Goal: Task Accomplishment & Management: Manage account settings

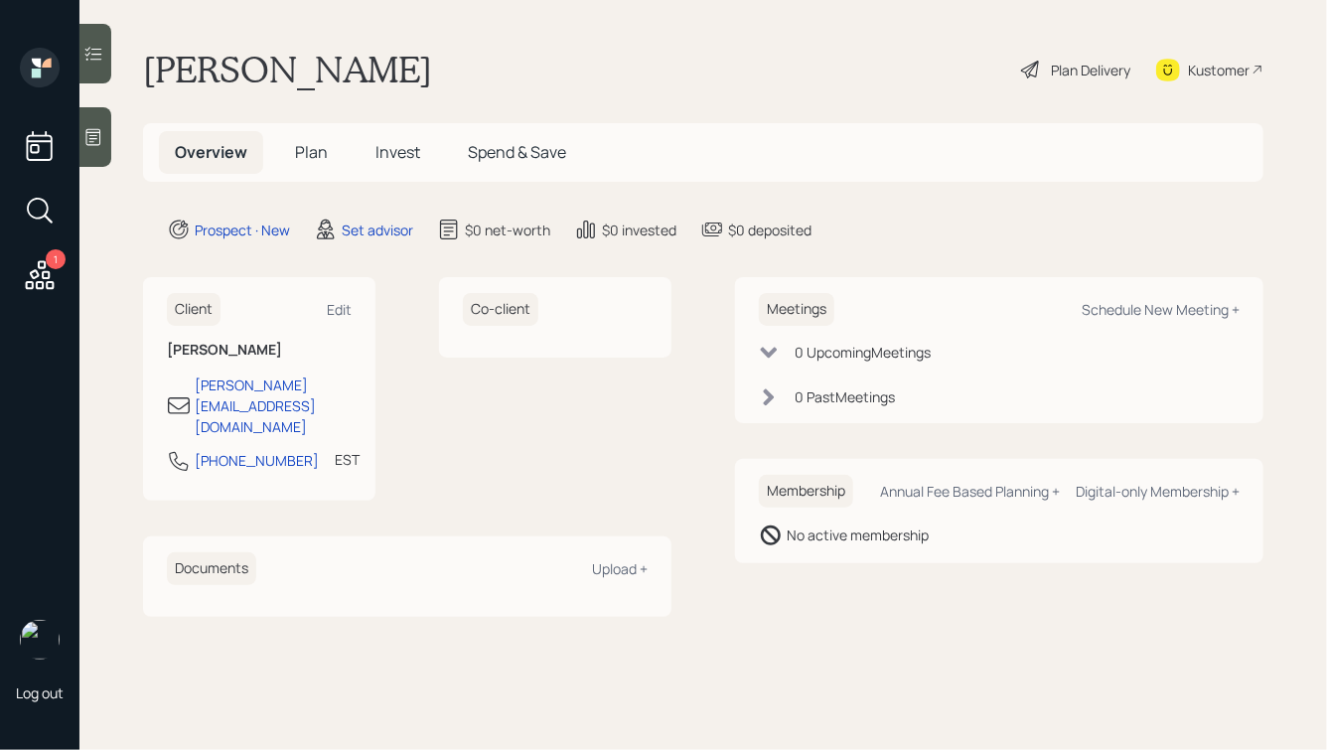
click at [105, 133] on div at bounding box center [95, 137] width 32 height 60
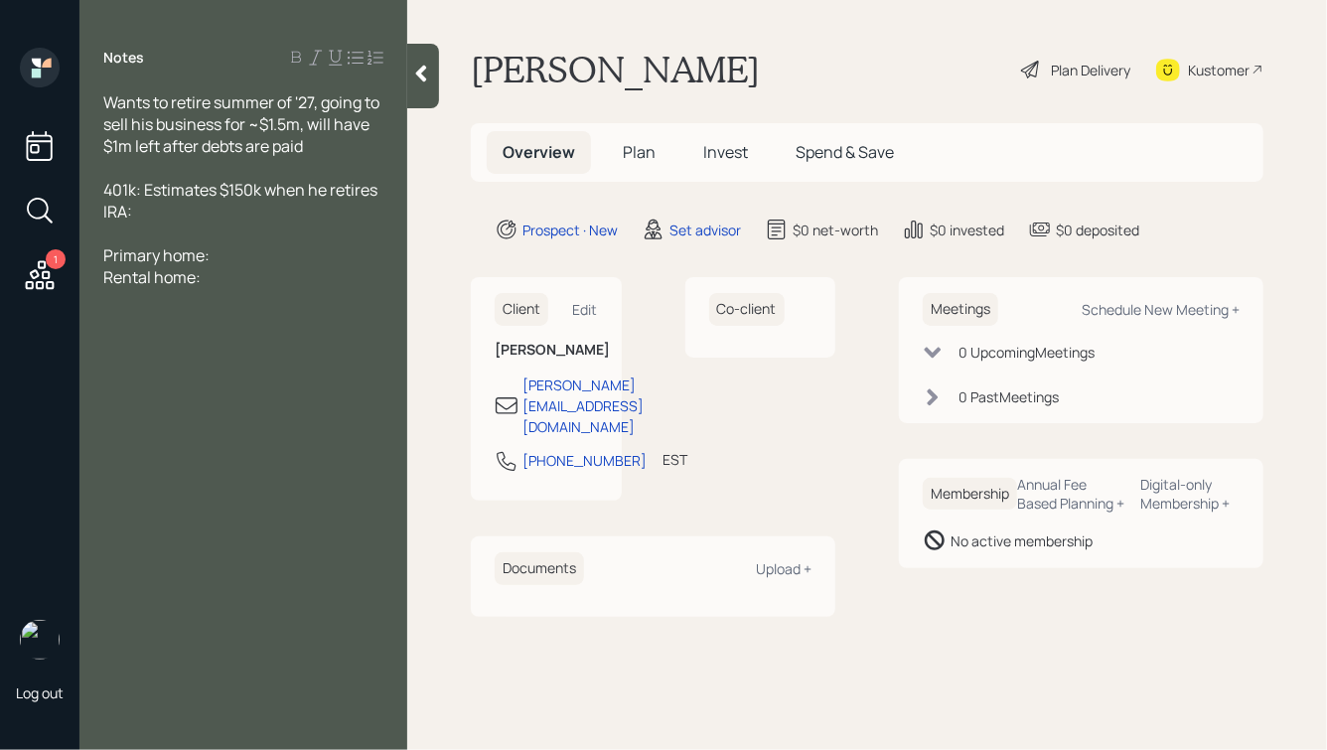
click at [207, 173] on div at bounding box center [243, 168] width 280 height 22
click at [314, 144] on div "Wants to retire summer of '27, going to sell his business for ~$1.5m, will have…" at bounding box center [243, 124] width 280 height 66
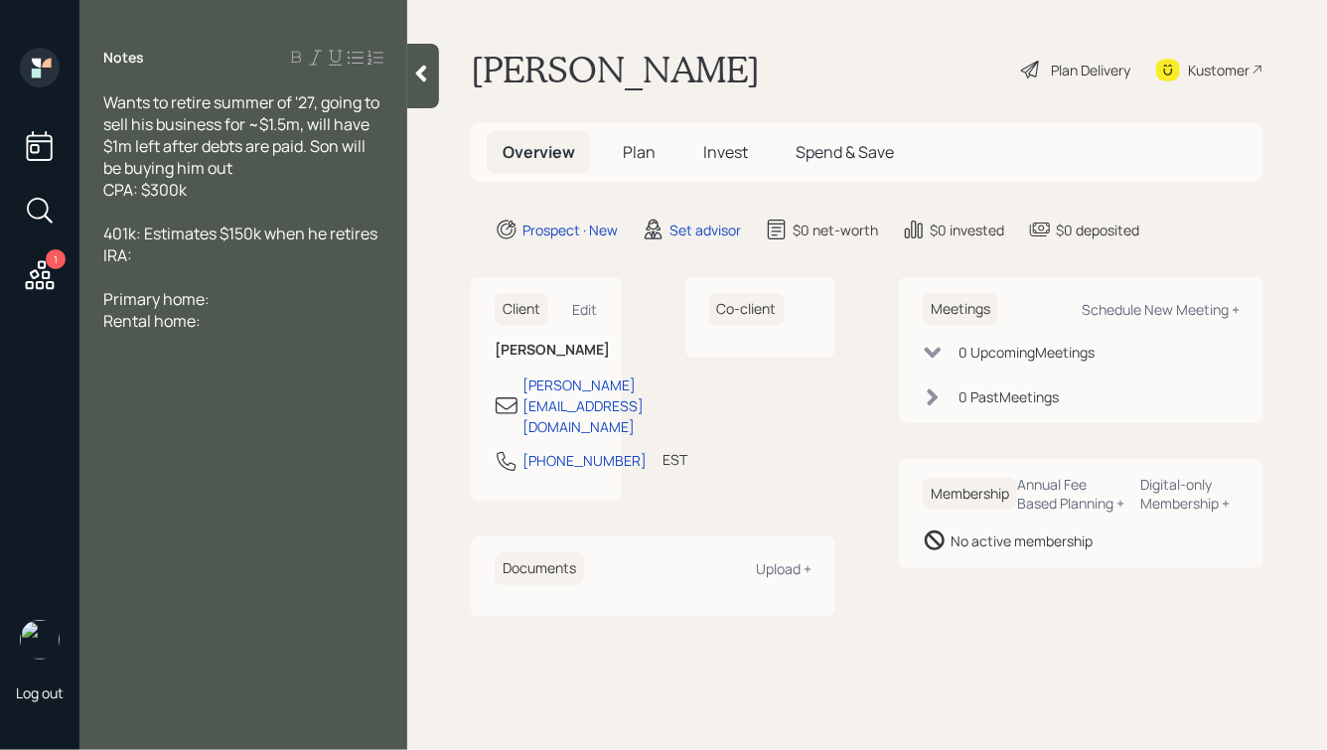
click at [414, 75] on icon at bounding box center [421, 74] width 20 height 20
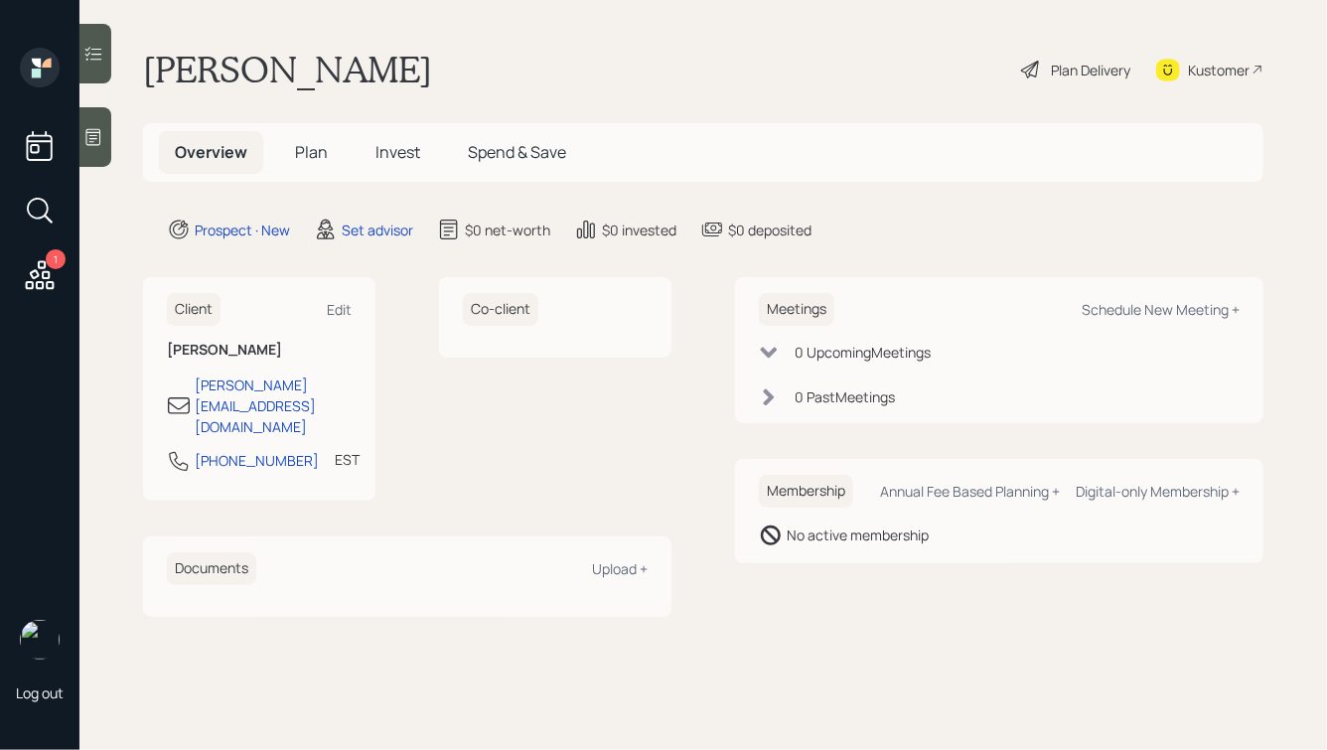
click at [87, 136] on icon at bounding box center [93, 137] width 20 height 20
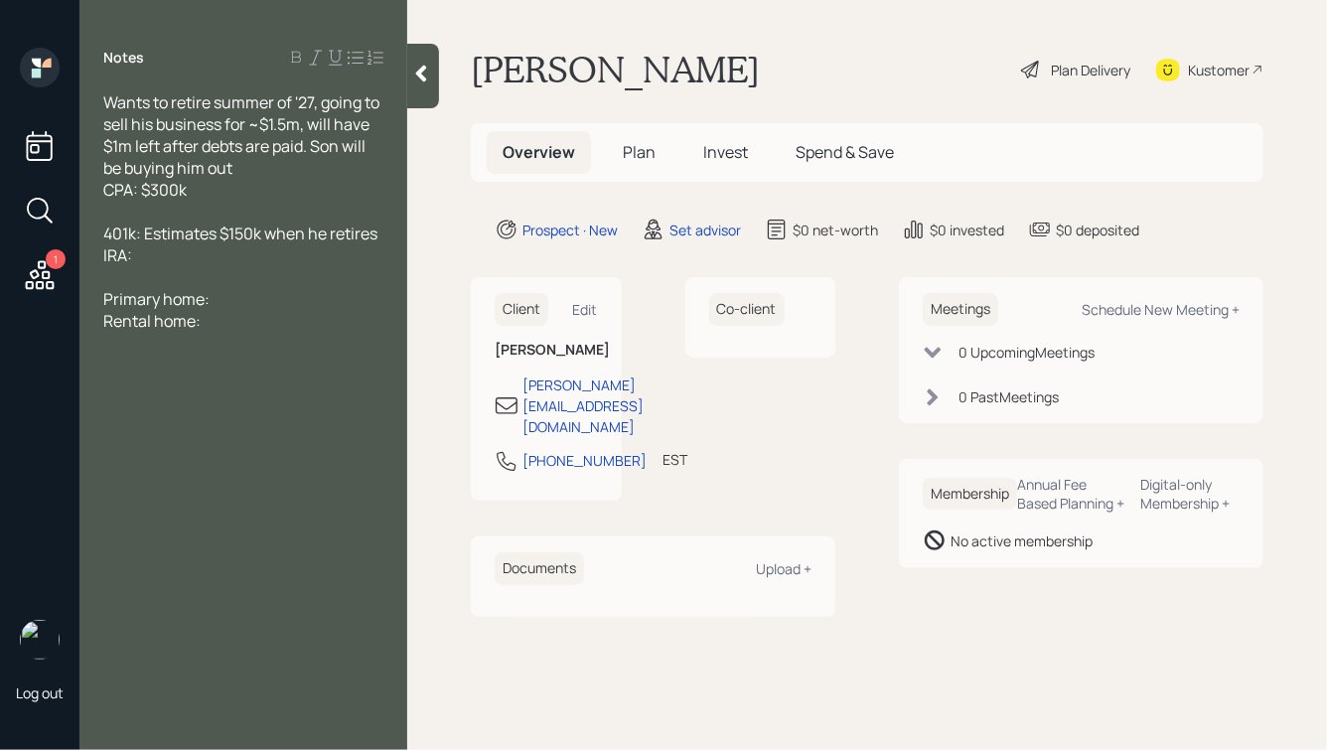
click at [423, 78] on icon at bounding box center [421, 74] width 11 height 17
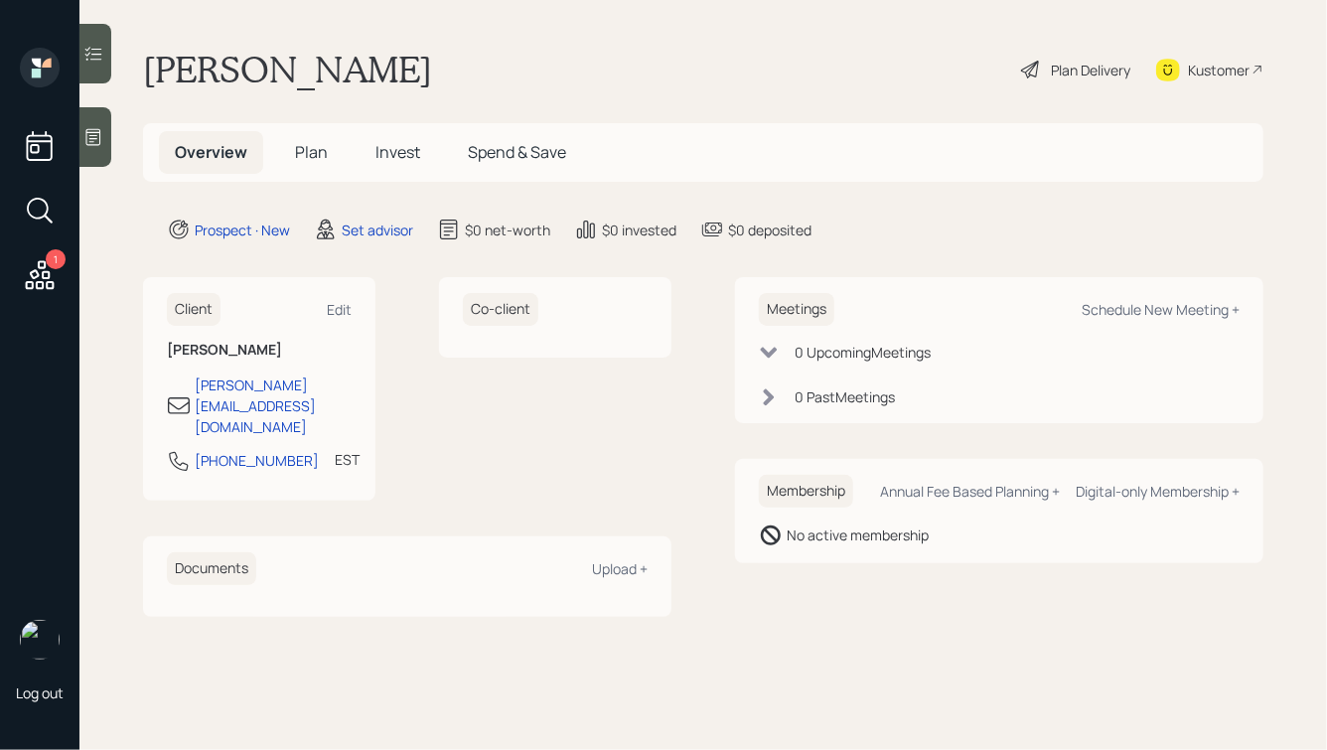
drag, startPoint x: 290, startPoint y: 66, endPoint x: 556, endPoint y: 62, distance: 266.2
click at [548, 62] on div "[PERSON_NAME] Plan Delivery Kustomer" at bounding box center [703, 70] width 1120 height 44
click at [556, 62] on div "[PERSON_NAME] Plan Delivery Kustomer" at bounding box center [703, 70] width 1120 height 44
click at [81, 156] on div at bounding box center [95, 137] width 32 height 60
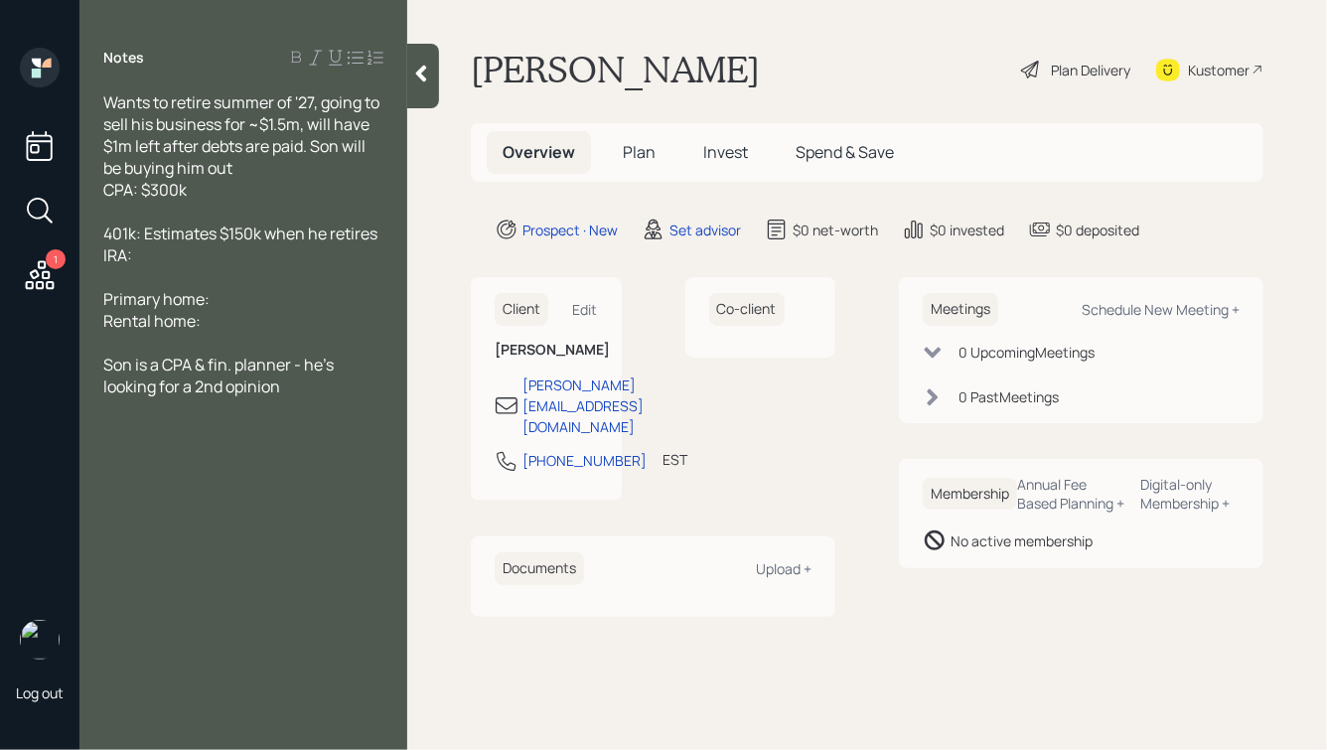
click at [407, 60] on div at bounding box center [423, 76] width 32 height 65
